Goal: Find specific page/section: Find specific page/section

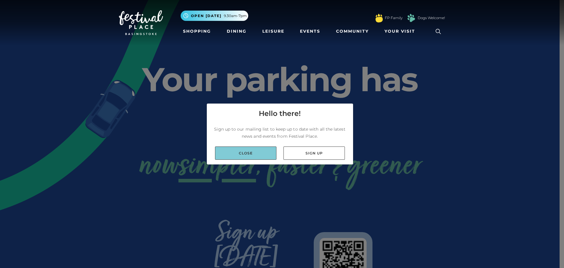
click at [259, 152] on link "Close" at bounding box center [245, 152] width 61 height 13
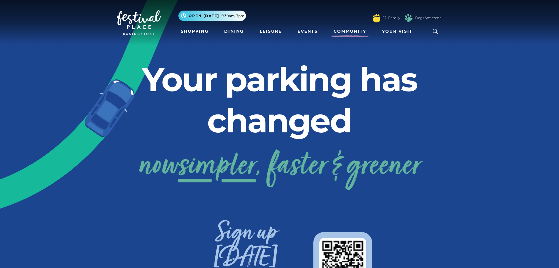
click at [353, 32] on link "Community" at bounding box center [350, 31] width 37 height 11
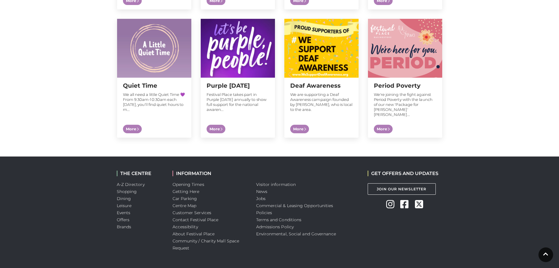
scroll to position [619, 0]
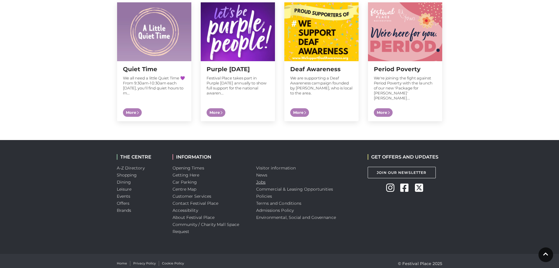
click at [261, 179] on link "Jobs" at bounding box center [260, 181] width 9 height 5
